Goal: Task Accomplishment & Management: Use online tool/utility

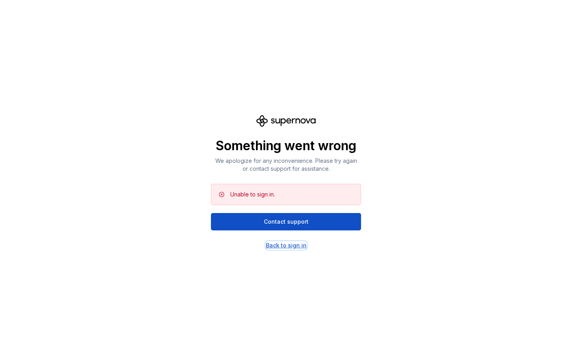
click at [296, 247] on div "Back to sign in" at bounding box center [286, 245] width 41 height 8
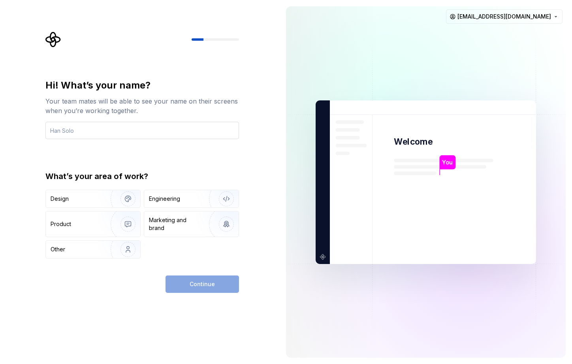
click at [109, 132] on input "text" at bounding box center [141, 130] width 193 height 17
type input "Quan"
click at [186, 284] on div "Continue" at bounding box center [201, 283] width 73 height 17
click at [186, 198] on div "Engineering" at bounding box center [180, 199] width 63 height 8
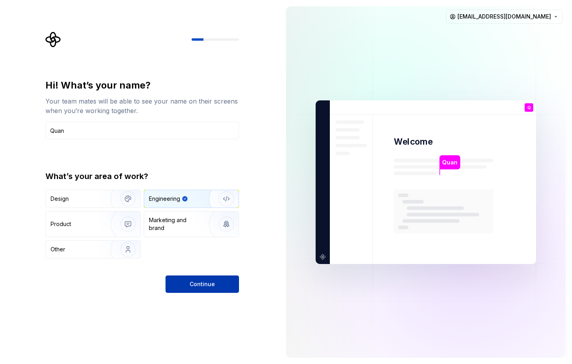
click at [212, 286] on span "Continue" at bounding box center [201, 284] width 25 height 8
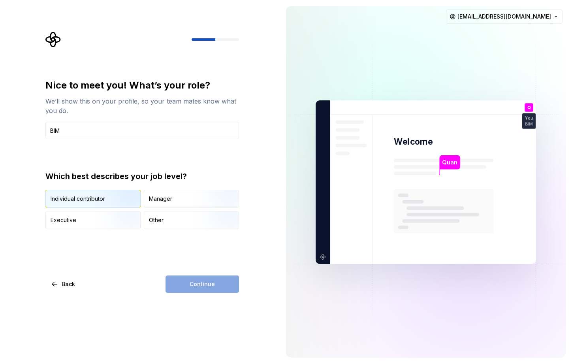
type input "BIM"
click at [100, 197] on img "button" at bounding box center [121, 208] width 51 height 53
click at [209, 283] on span "Continue" at bounding box center [201, 284] width 25 height 8
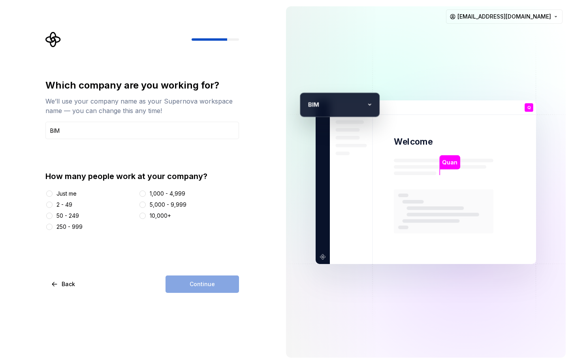
type input "BIM"
click at [71, 196] on div "Just me" at bounding box center [66, 193] width 20 height 8
click at [52, 196] on button "Just me" at bounding box center [49, 193] width 6 height 6
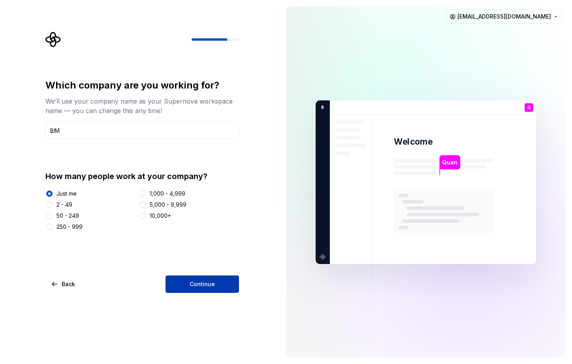
click at [197, 277] on button "Continue" at bounding box center [201, 283] width 73 height 17
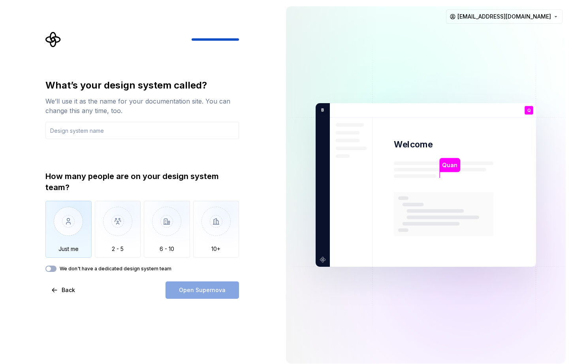
click at [80, 226] on img "button" at bounding box center [68, 226] width 46 height 53
click at [212, 288] on div "Open Supernova" at bounding box center [201, 289] width 73 height 17
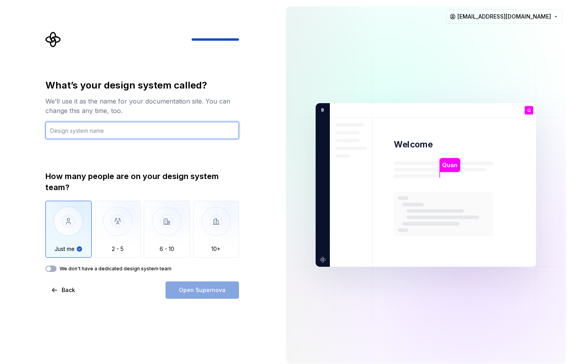
click at [115, 124] on input "text" at bounding box center [141, 130] width 193 height 17
type input "BIM"
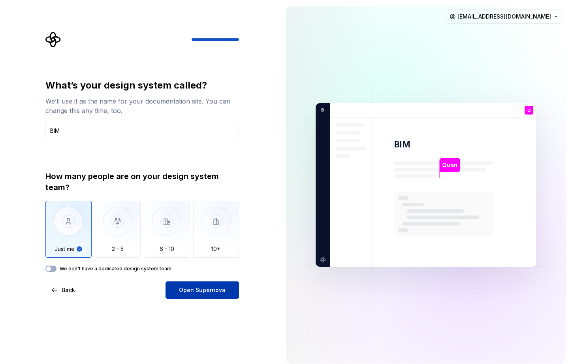
click at [205, 290] on span "Open Supernova" at bounding box center [202, 290] width 47 height 8
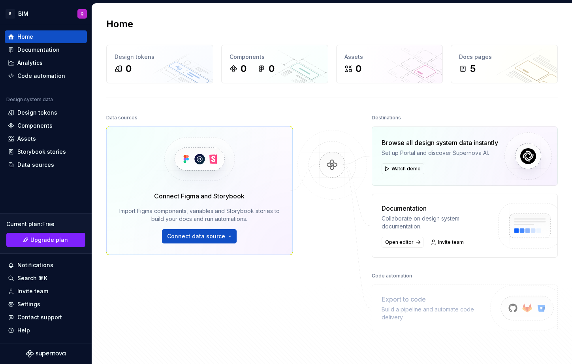
click at [146, 154] on div "Connect Figma and Storybook Import Figma components, variables and Storybook st…" at bounding box center [199, 190] width 186 height 128
click at [58, 352] on icon "Supernova Logo" at bounding box center [58, 354] width 4 height 4
click at [214, 234] on span "Connect data source" at bounding box center [196, 236] width 58 height 8
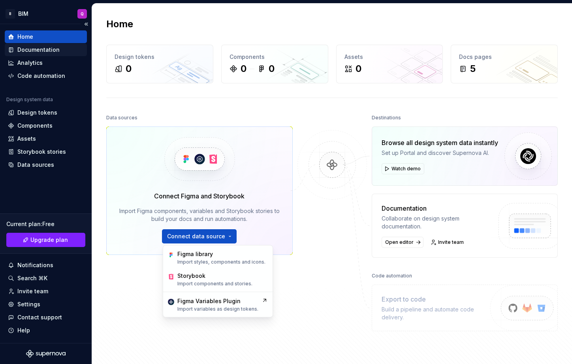
click at [49, 50] on div "Documentation" at bounding box center [38, 50] width 42 height 8
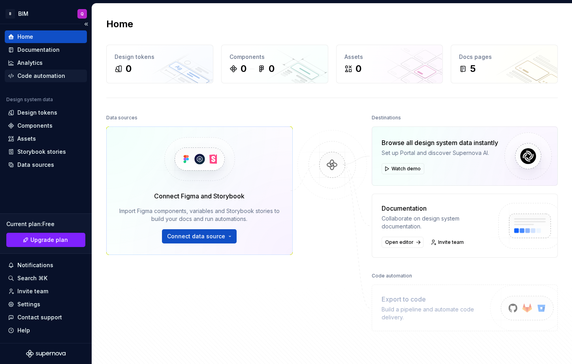
click at [51, 78] on div "Code automation" at bounding box center [41, 76] width 48 height 8
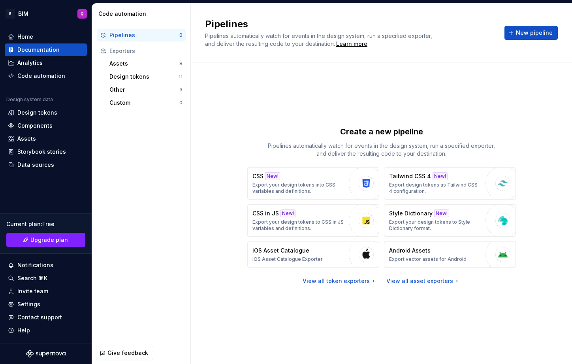
click at [520, 42] on div "Pipelines Pipelines automatically watch for events in the design system, run a …" at bounding box center [381, 33] width 352 height 30
click at [532, 41] on div "Pipelines Pipelines automatically watch for events in the design system, run a …" at bounding box center [381, 33] width 352 height 30
click at [532, 37] on button "New pipeline" at bounding box center [530, 33] width 53 height 14
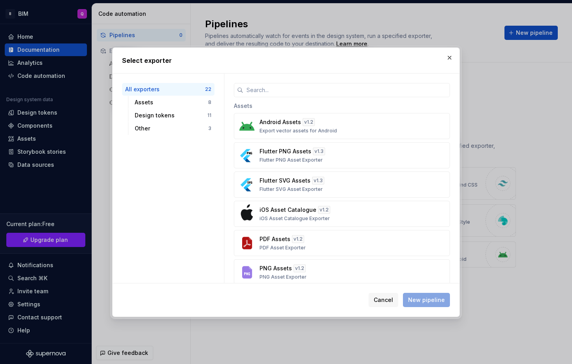
click at [447, 59] on button "button" at bounding box center [449, 57] width 11 height 11
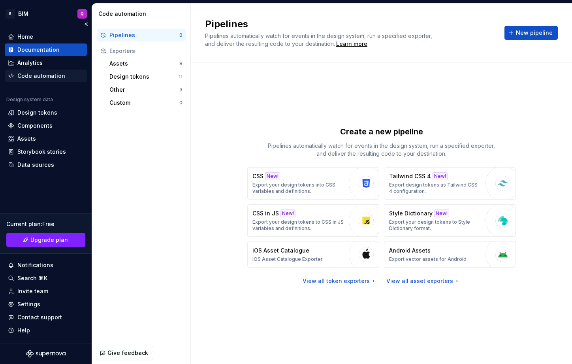
click at [58, 79] on div "Code automation" at bounding box center [41, 76] width 48 height 8
